Goal: Task Accomplishment & Management: Complete application form

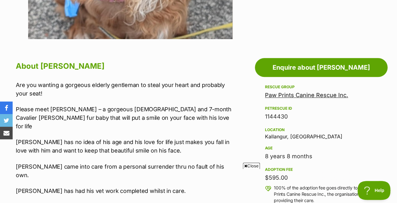
scroll to position [316, 0]
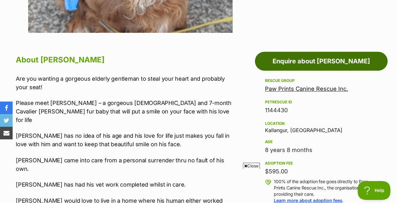
click at [337, 52] on link "Enquire about Toto" at bounding box center [321, 61] width 133 height 19
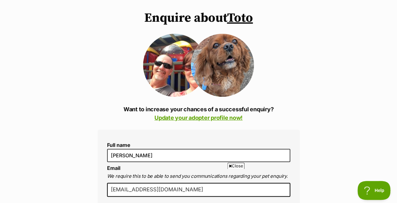
scroll to position [189, 0]
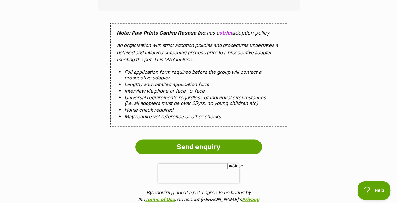
scroll to position [632, 0]
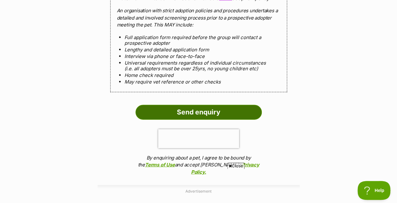
click at [193, 105] on input "Send enquiry" at bounding box center [198, 112] width 126 height 15
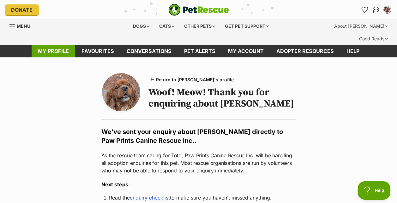
click at [54, 45] on link "My profile" at bounding box center [54, 51] width 44 height 12
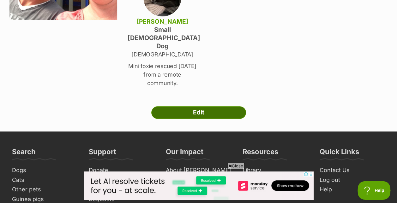
click at [197, 106] on link "Edit" at bounding box center [198, 112] width 95 height 13
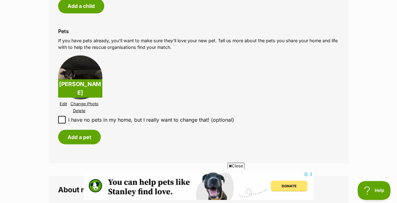
scroll to position [695, 0]
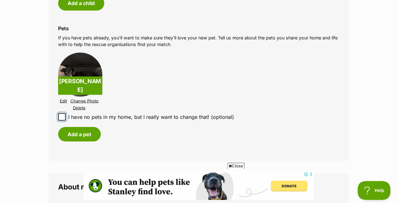
click at [58, 113] on input "I have no pets in my home, but I really want to change that! (optional)" at bounding box center [62, 117] width 8 height 8
checkbox input "true"
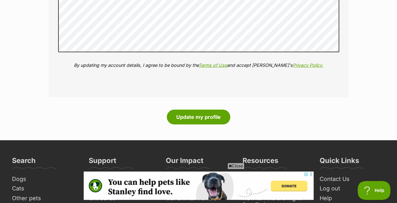
scroll to position [884, 0]
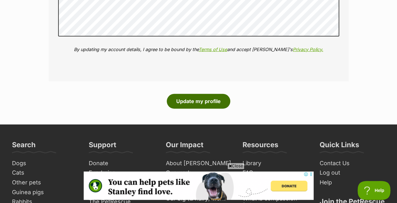
click at [199, 94] on button "Update my profile" at bounding box center [198, 101] width 63 height 15
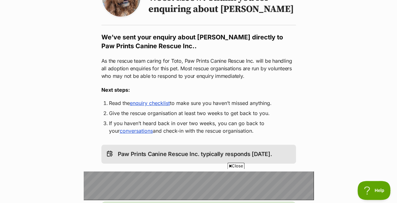
click at [140, 100] on link "enquiry checklist" at bounding box center [150, 103] width 40 height 6
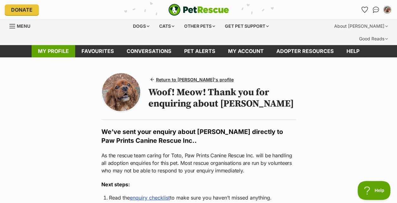
click at [40, 45] on link "My profile" at bounding box center [54, 51] width 44 height 12
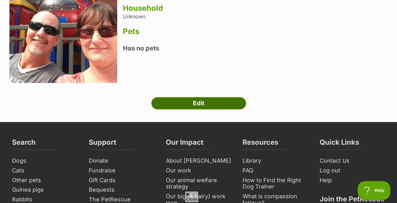
click at [201, 97] on link "Edit" at bounding box center [198, 103] width 95 height 13
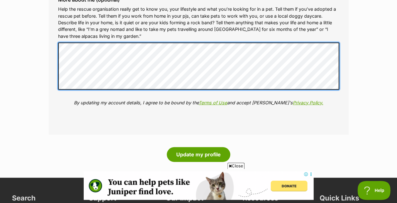
scroll to position [853, 0]
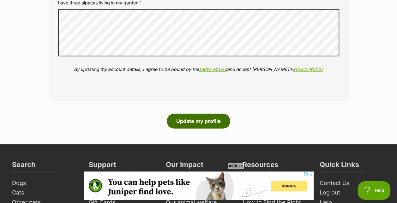
click at [205, 114] on button "Update my profile" at bounding box center [198, 121] width 63 height 15
